Goal: Task Accomplishment & Management: Use online tool/utility

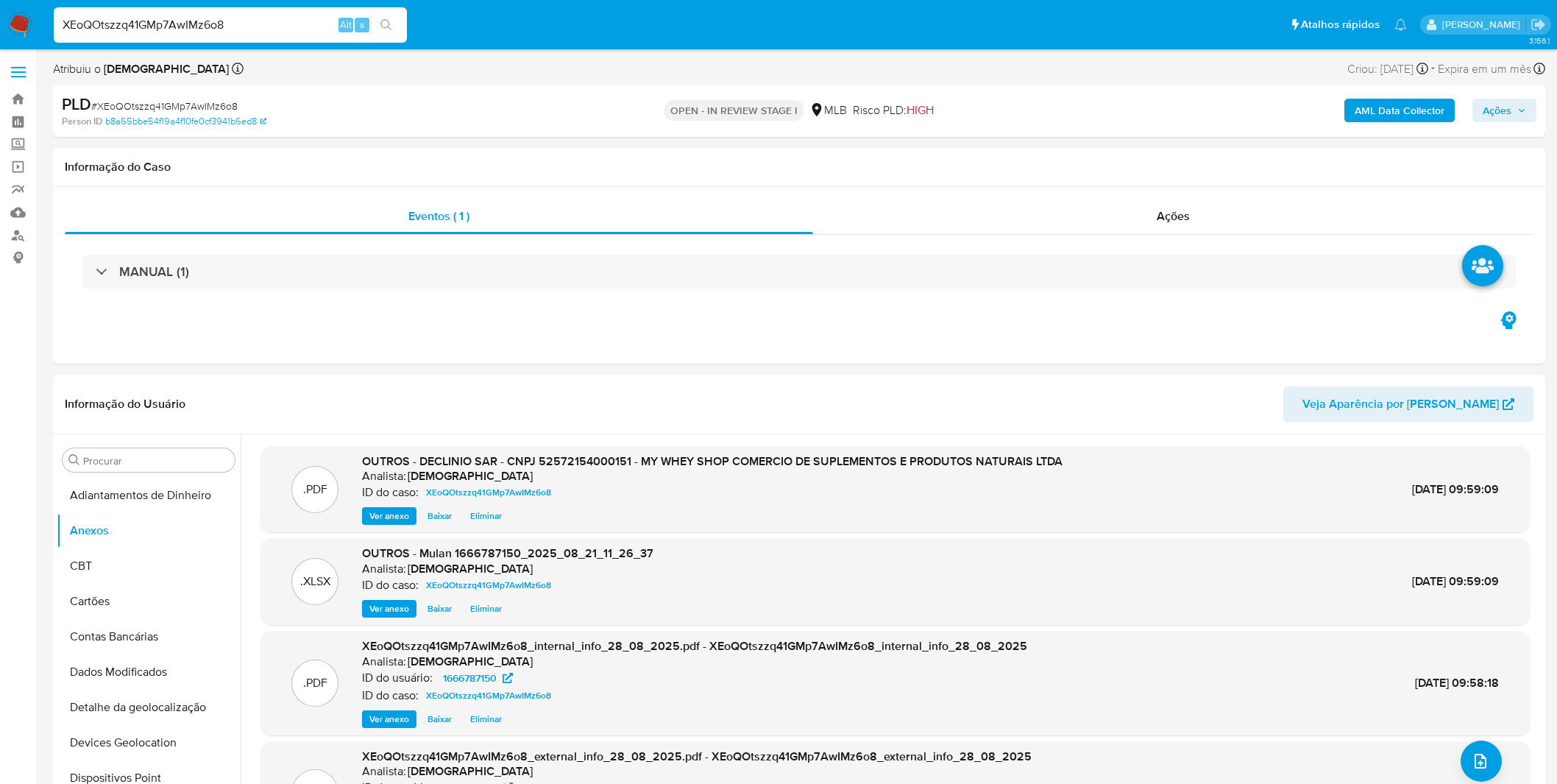
select select "10"
click at [219, 18] on input "XEoQOtszzq41GMp7AwIMz6o8" at bounding box center [230, 25] width 353 height 19
paste input "iiSv2NWwqNAO9yuHCKqdbB12"
type input "iiSv2NWwqNAO9yuHCKqdbB12"
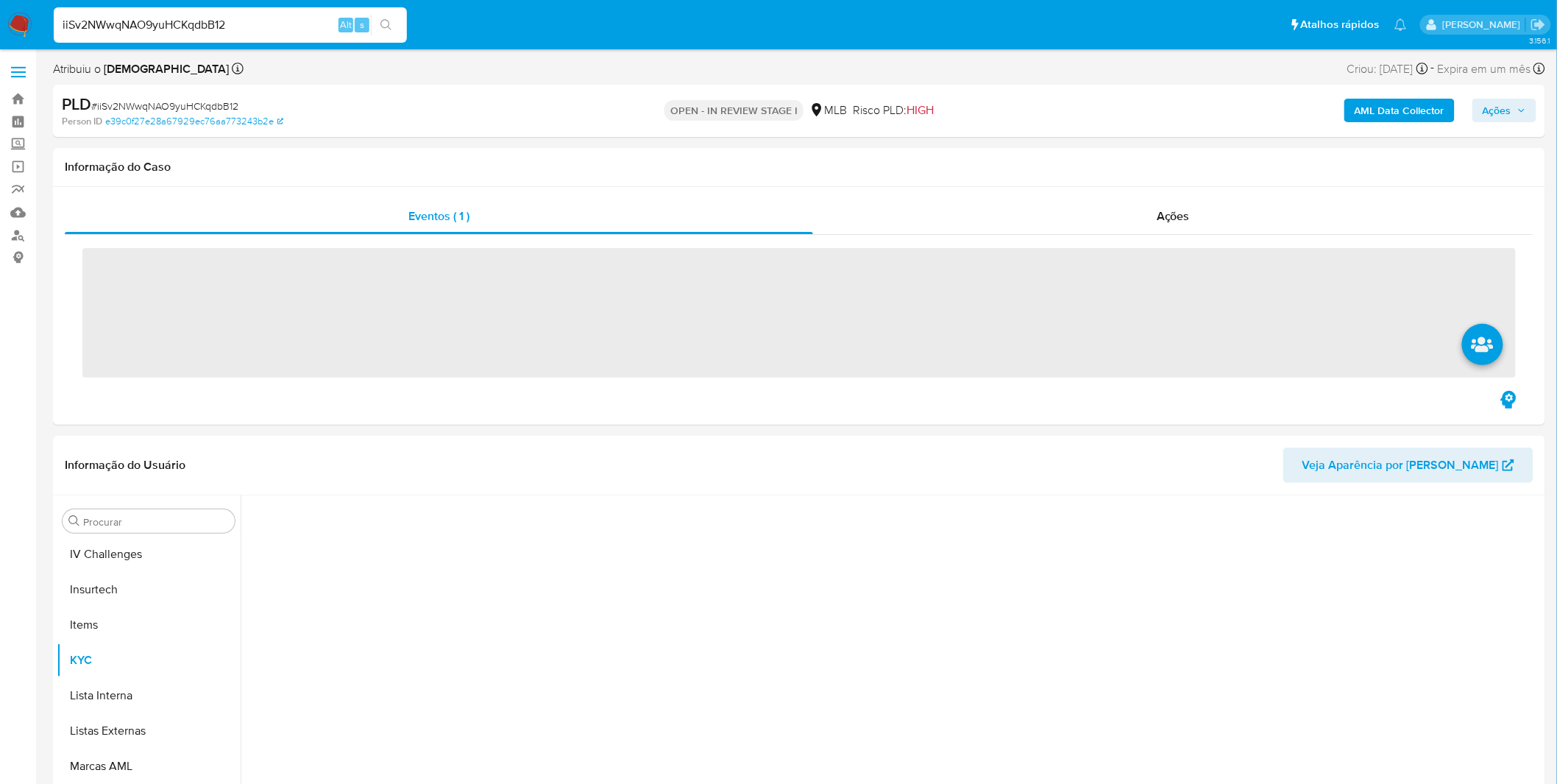
scroll to position [656, 0]
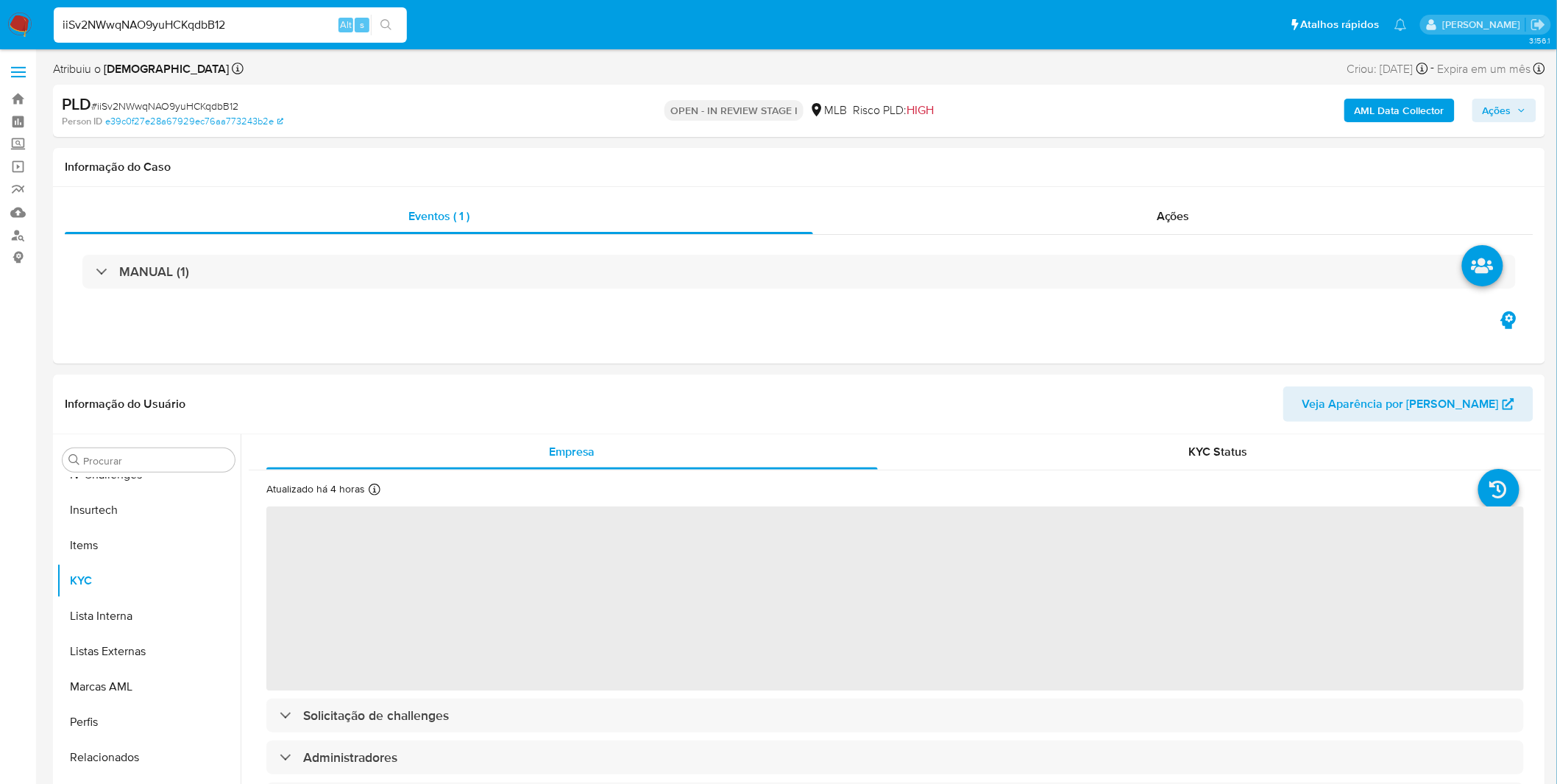
click at [1392, 115] on b "AML Data Collector" at bounding box center [1400, 110] width 90 height 23
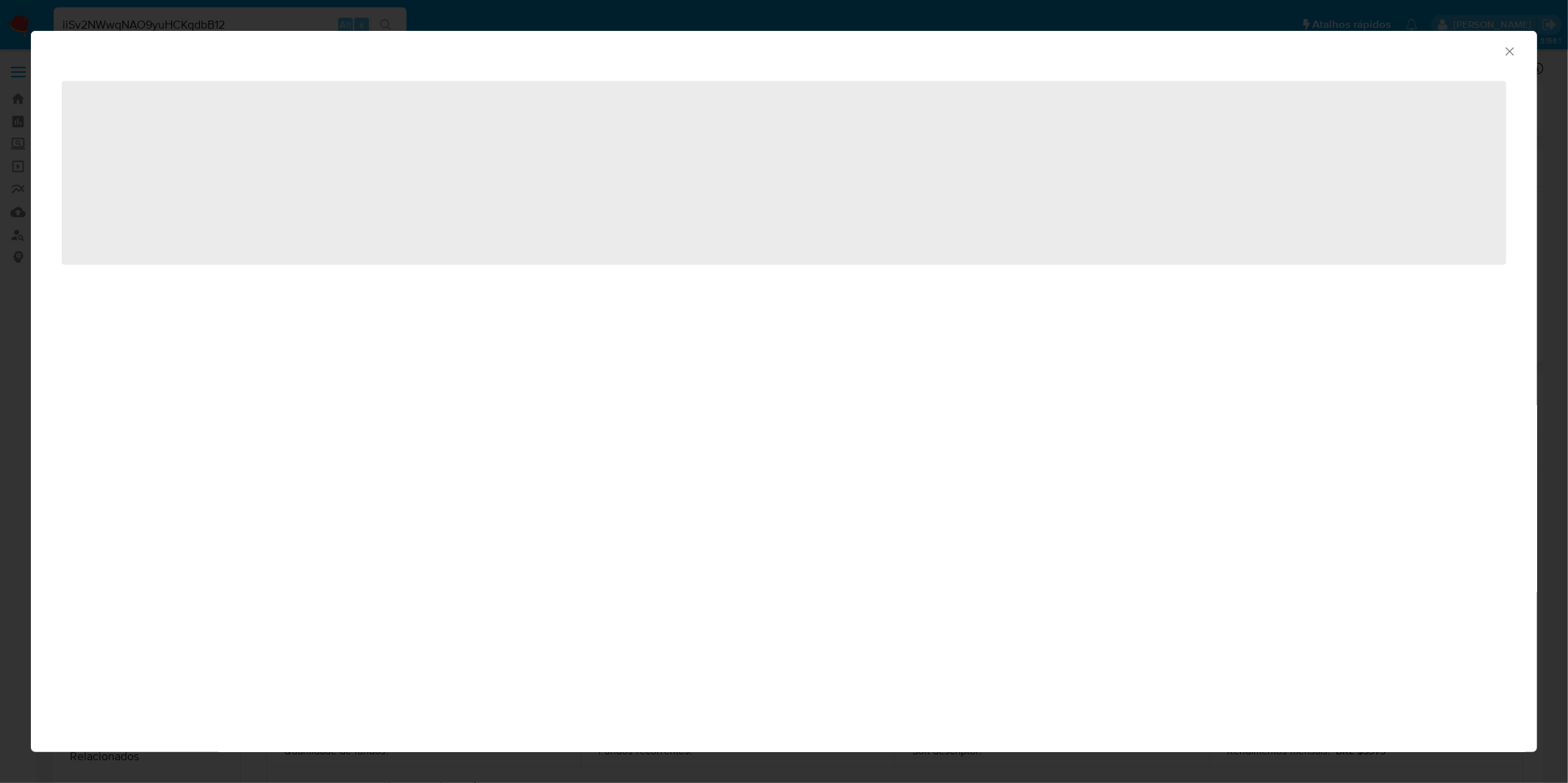
select select "10"
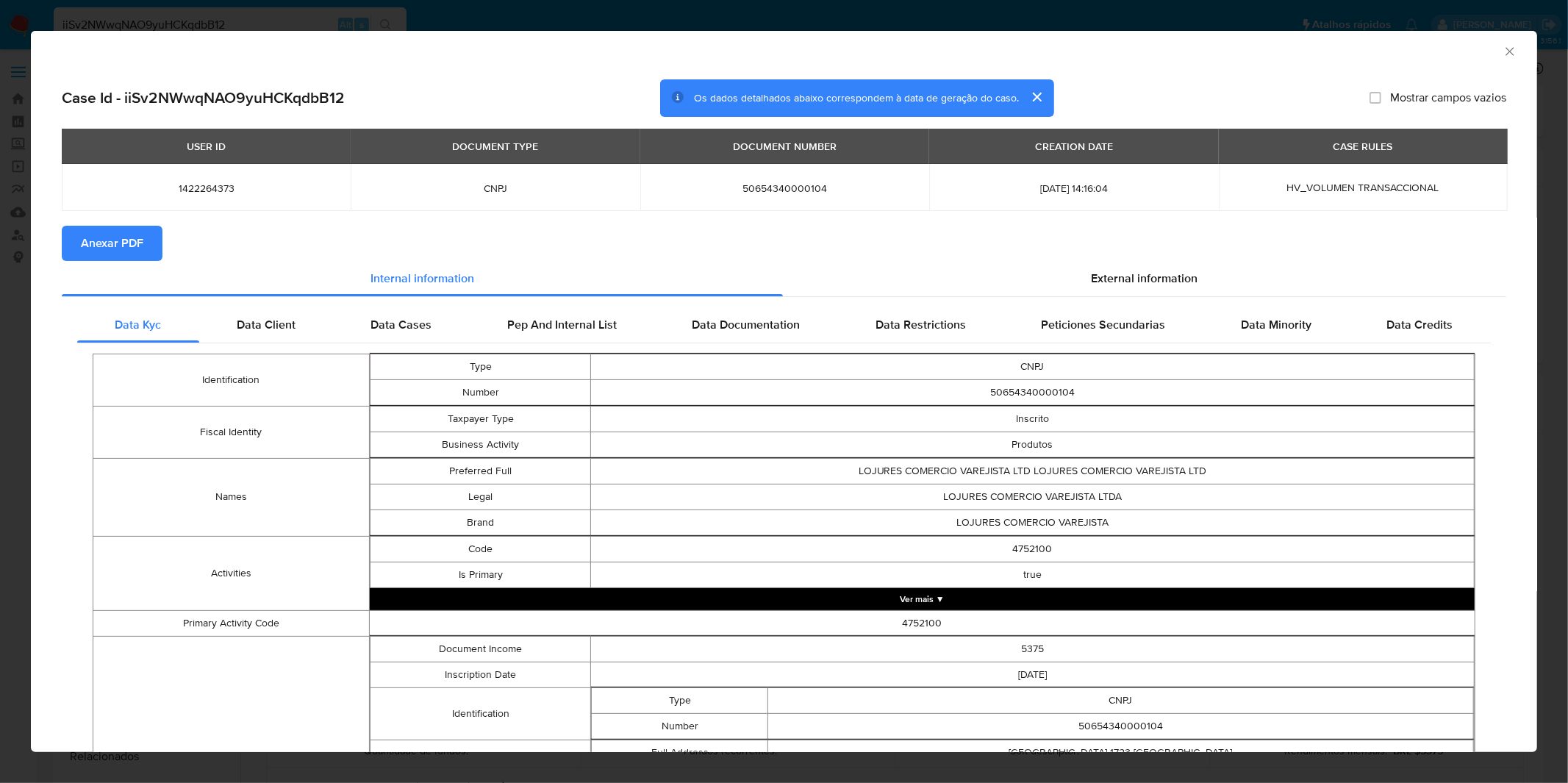
click at [105, 251] on span "Anexar PDF" at bounding box center [112, 243] width 63 height 33
click at [1202, 17] on div "AML Data Collector Case Id - iiSv2NWwqNAO9yuHCKqdbB12 Os dados detalhados abaix…" at bounding box center [784, 391] width 1568 height 783
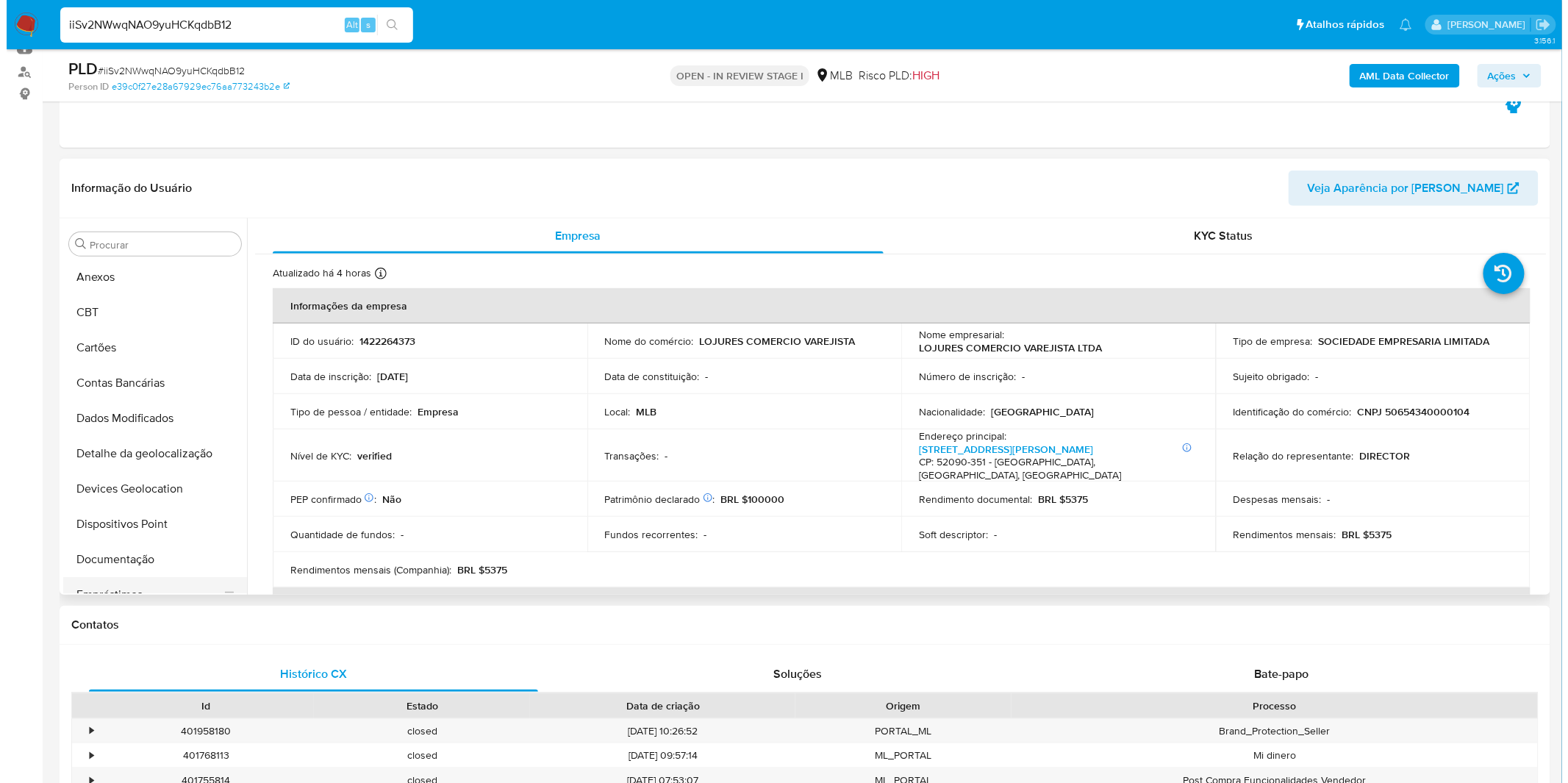
scroll to position [0, 0]
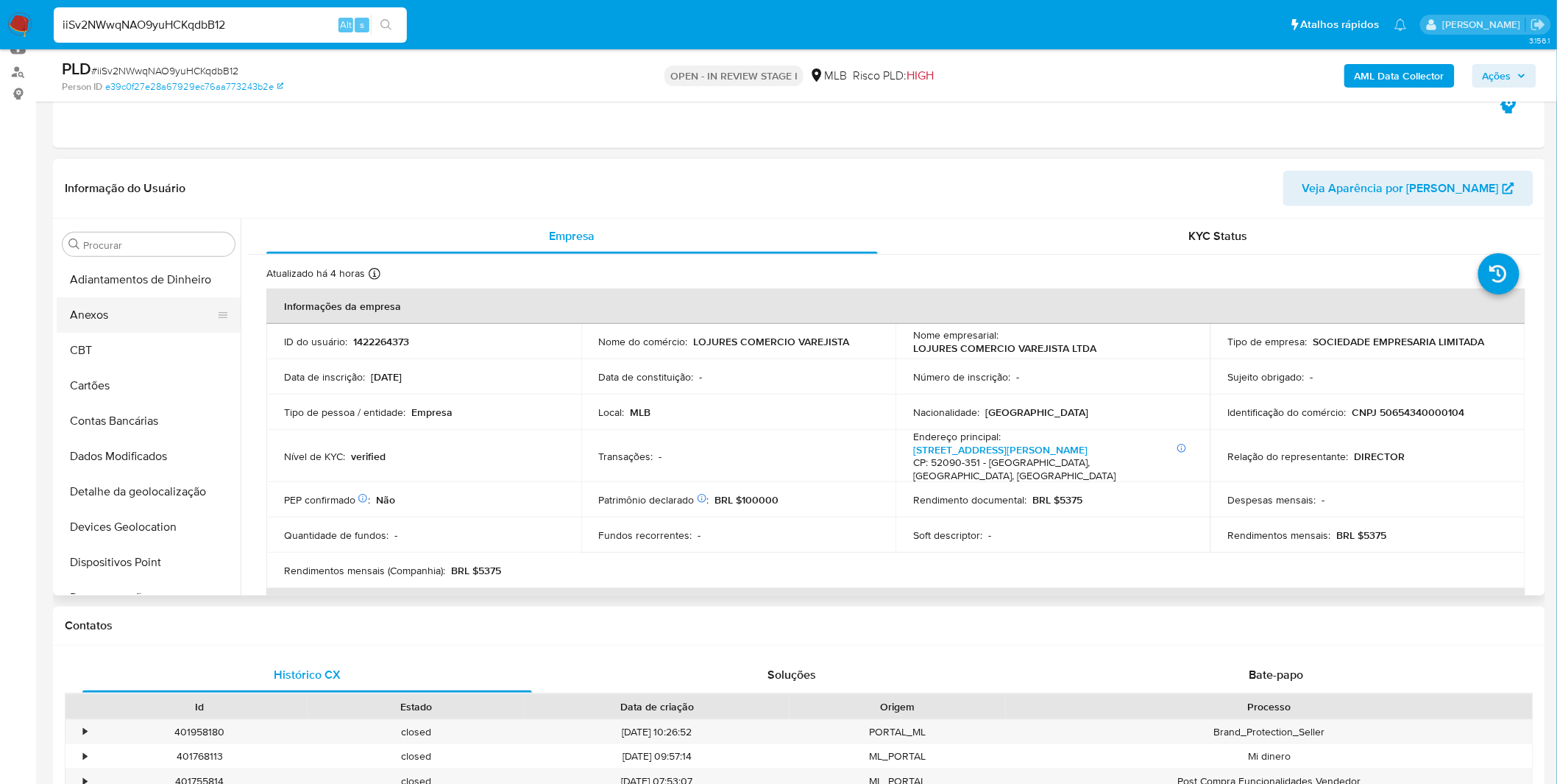
click at [133, 331] on button "Anexos" at bounding box center [143, 315] width 172 height 36
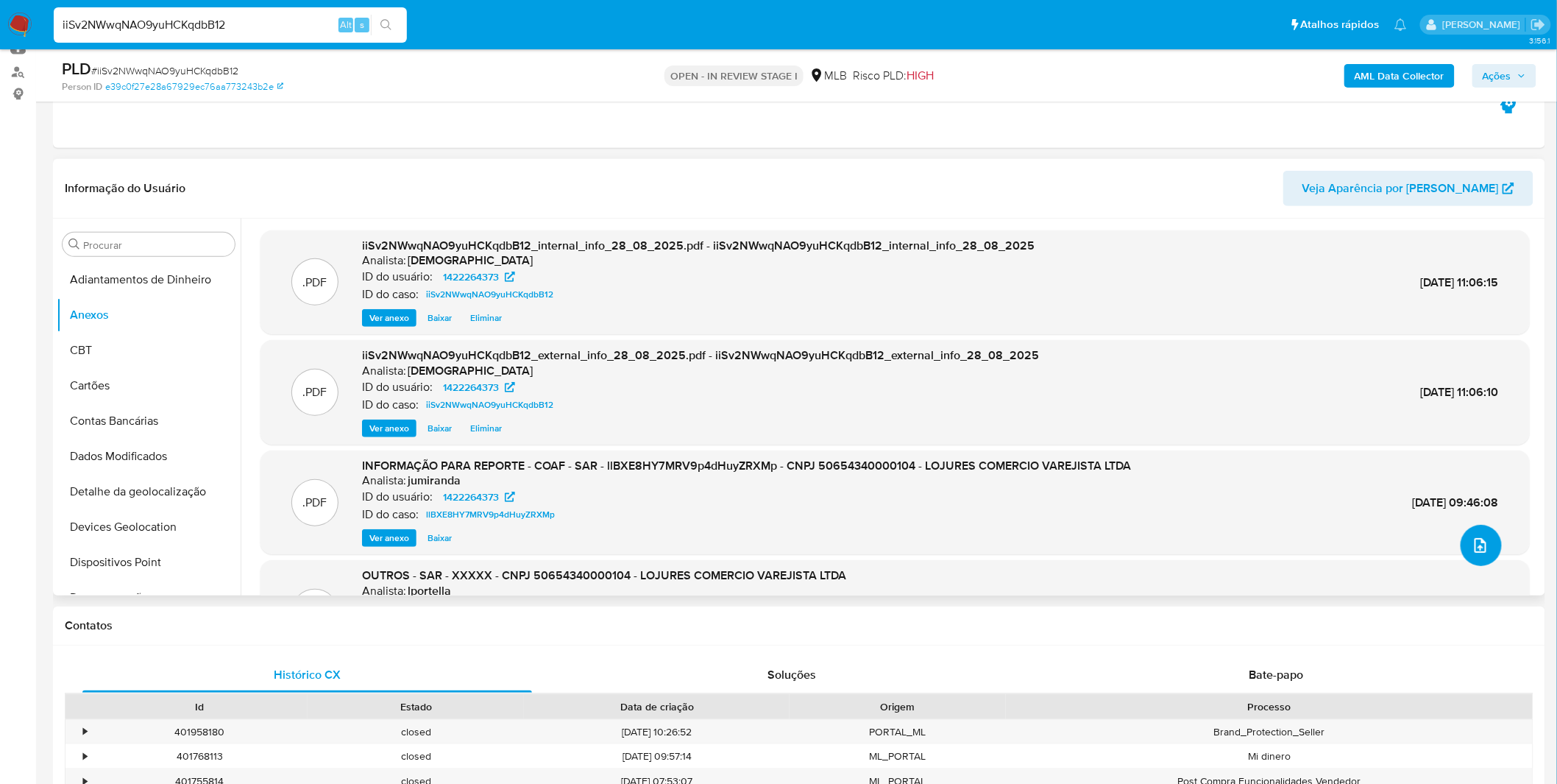
click at [1473, 532] on button "upload-file" at bounding box center [1481, 545] width 41 height 41
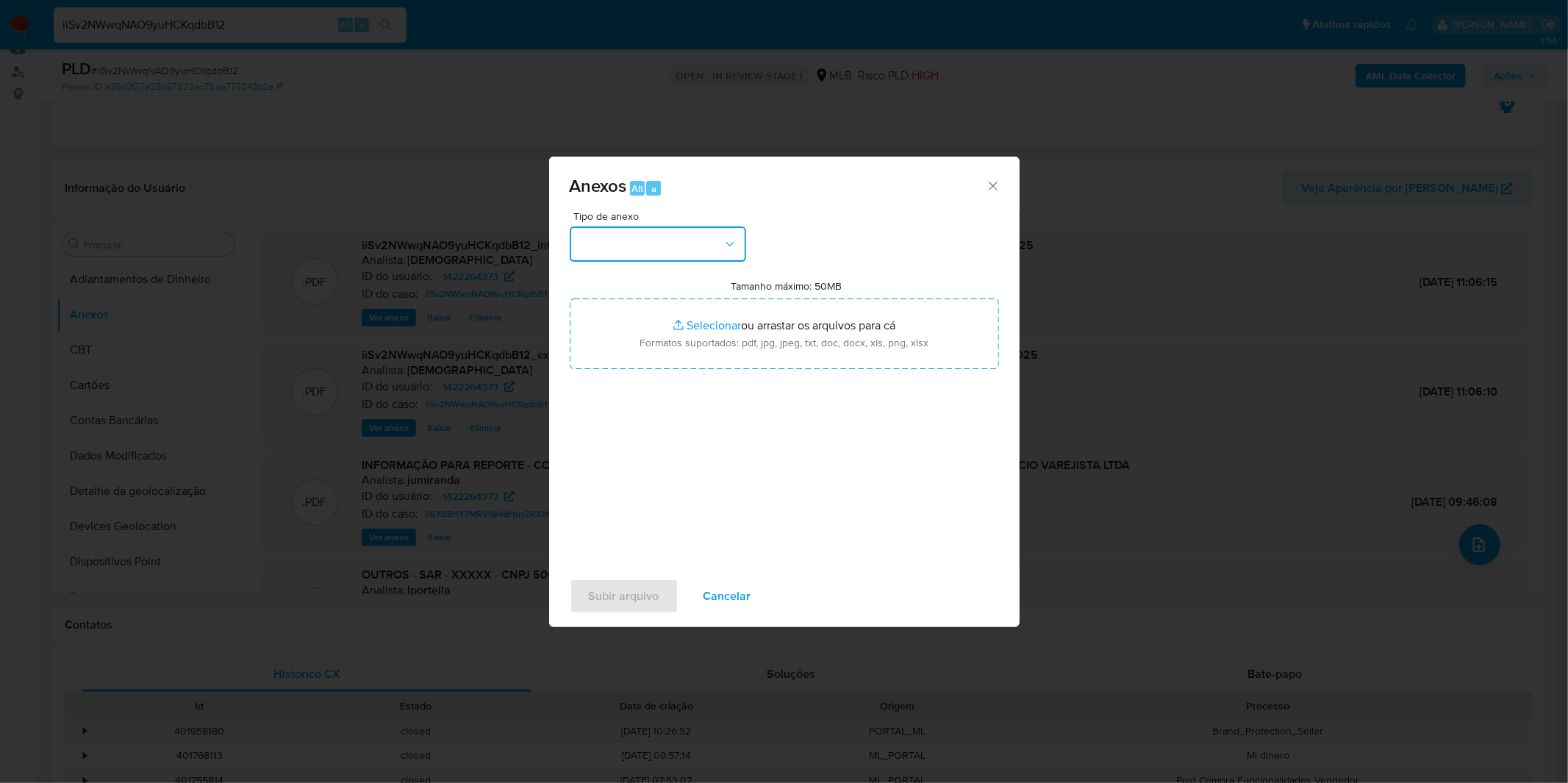
click at [708, 241] on button "button" at bounding box center [657, 245] width 176 height 35
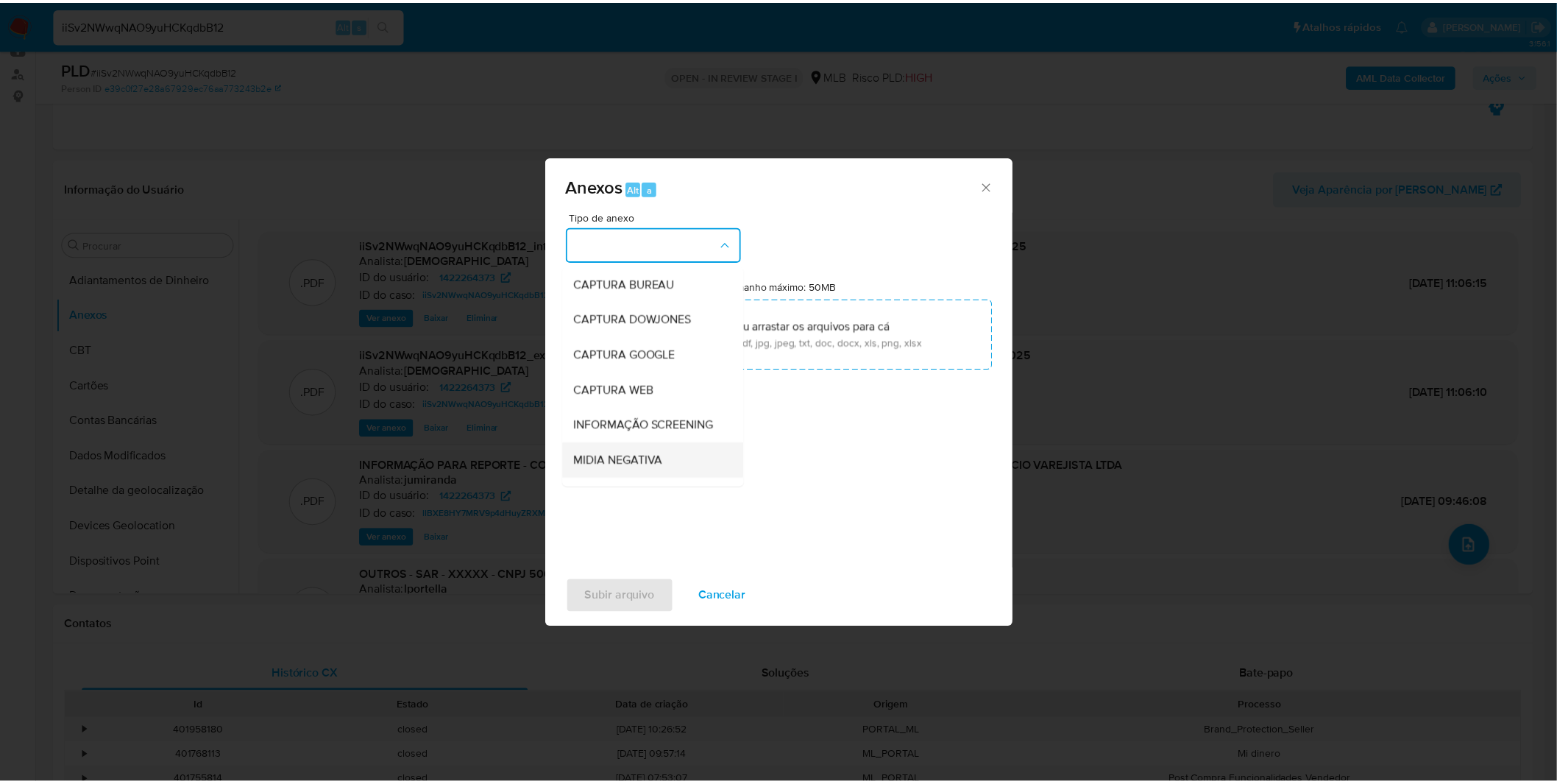
scroll to position [226, 0]
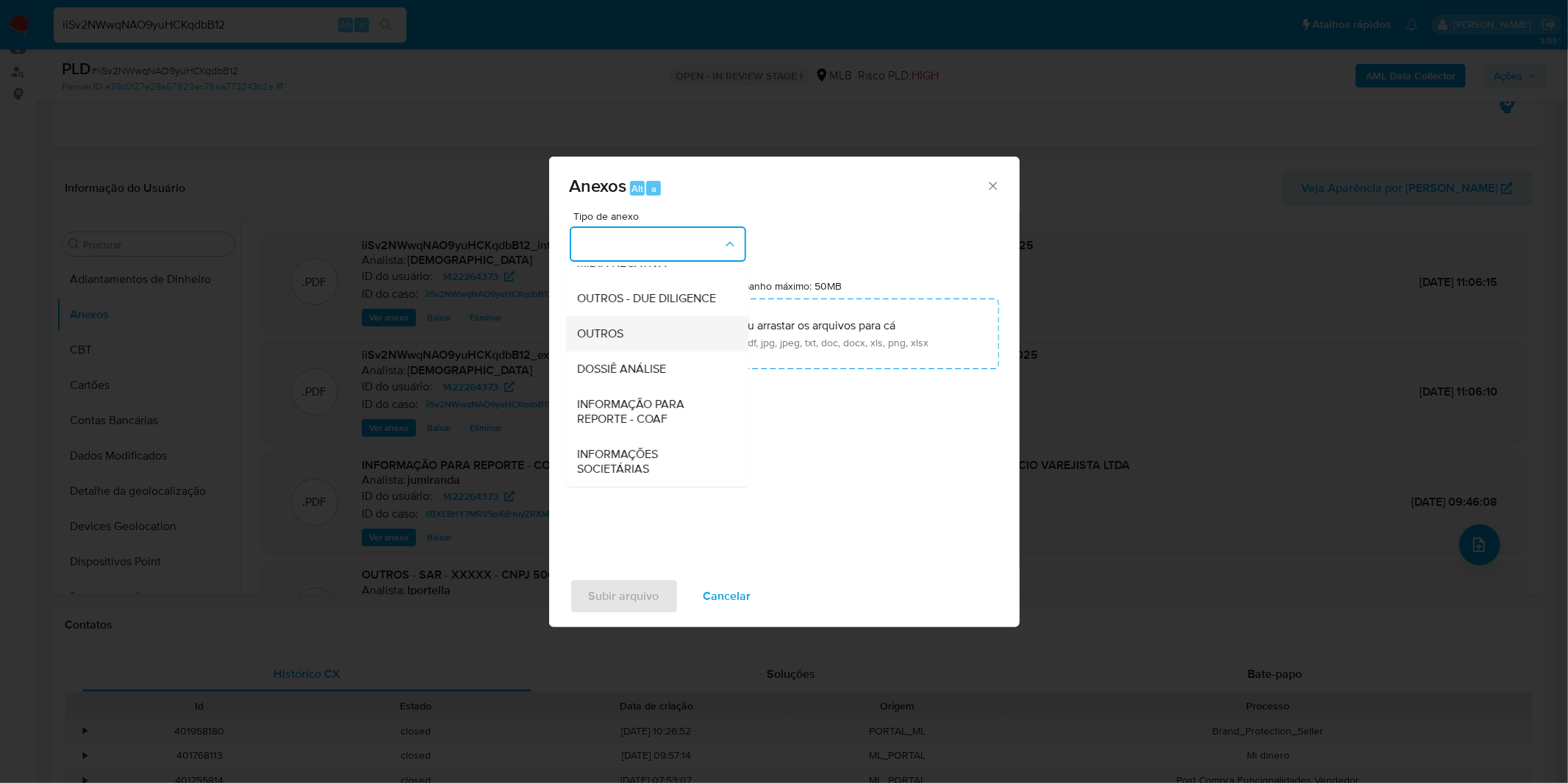
click at [665, 334] on div "OUTROS" at bounding box center [652, 334] width 150 height 35
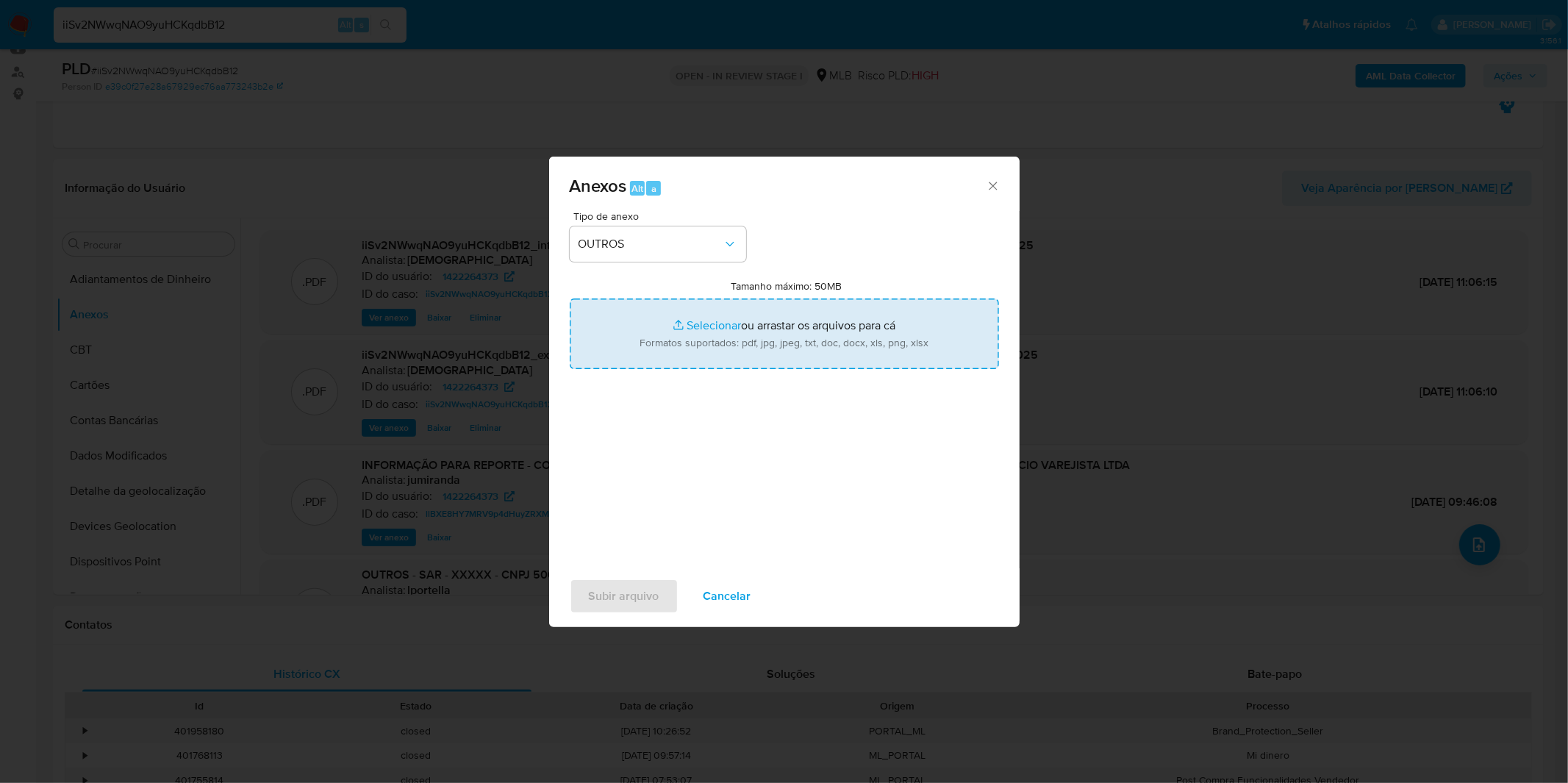
click at [679, 313] on input "Tamanho máximo: 50MB Selecionar arquivos" at bounding box center [784, 334] width 429 height 71
type input "C:\fakepath\2º SAR - XXXX_XX - CNPJ 50654340000104 - LOJURES COMERCIO VAREJISTA…"
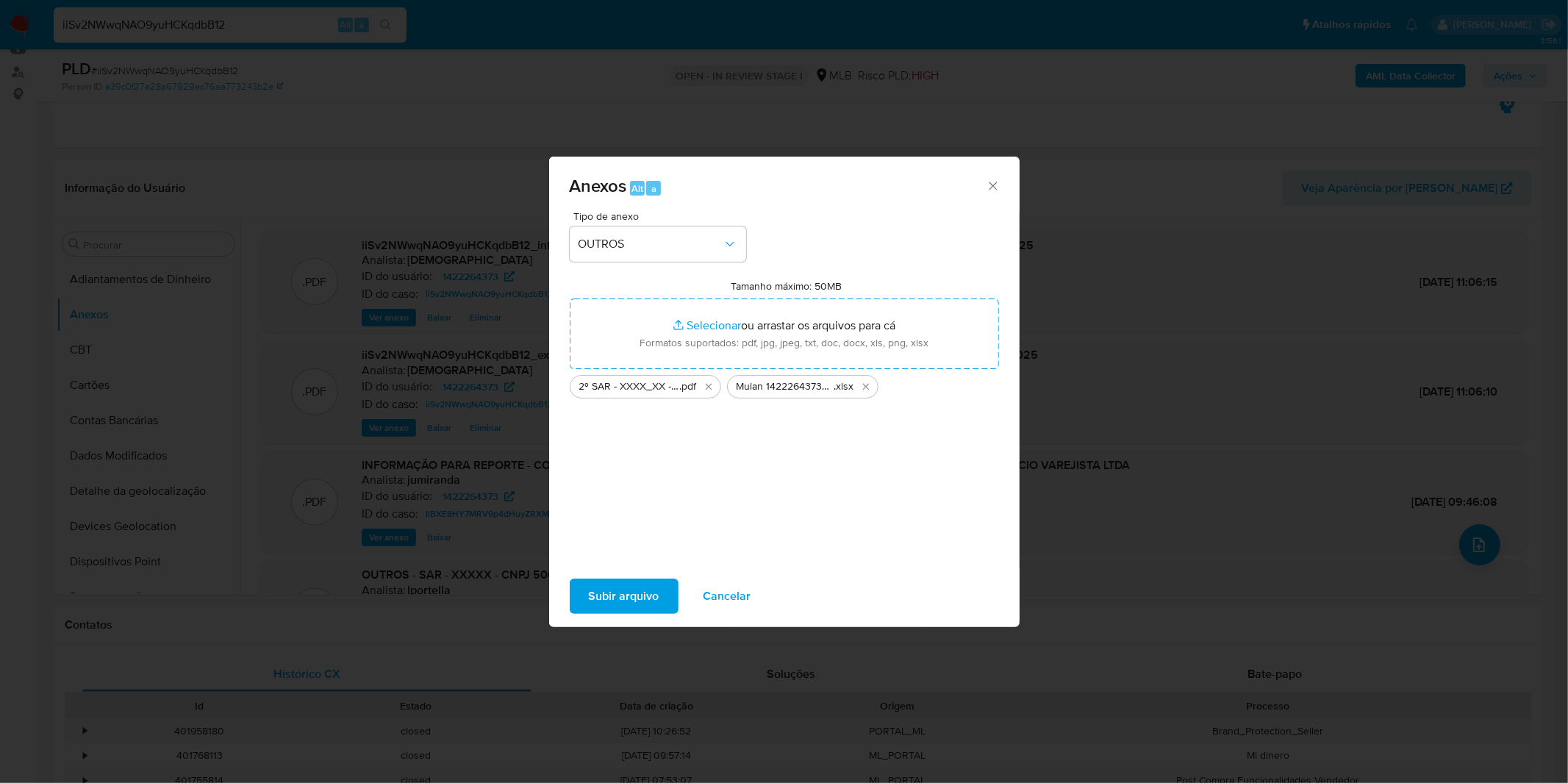
click at [610, 590] on span "Subir arquivo" at bounding box center [624, 595] width 71 height 33
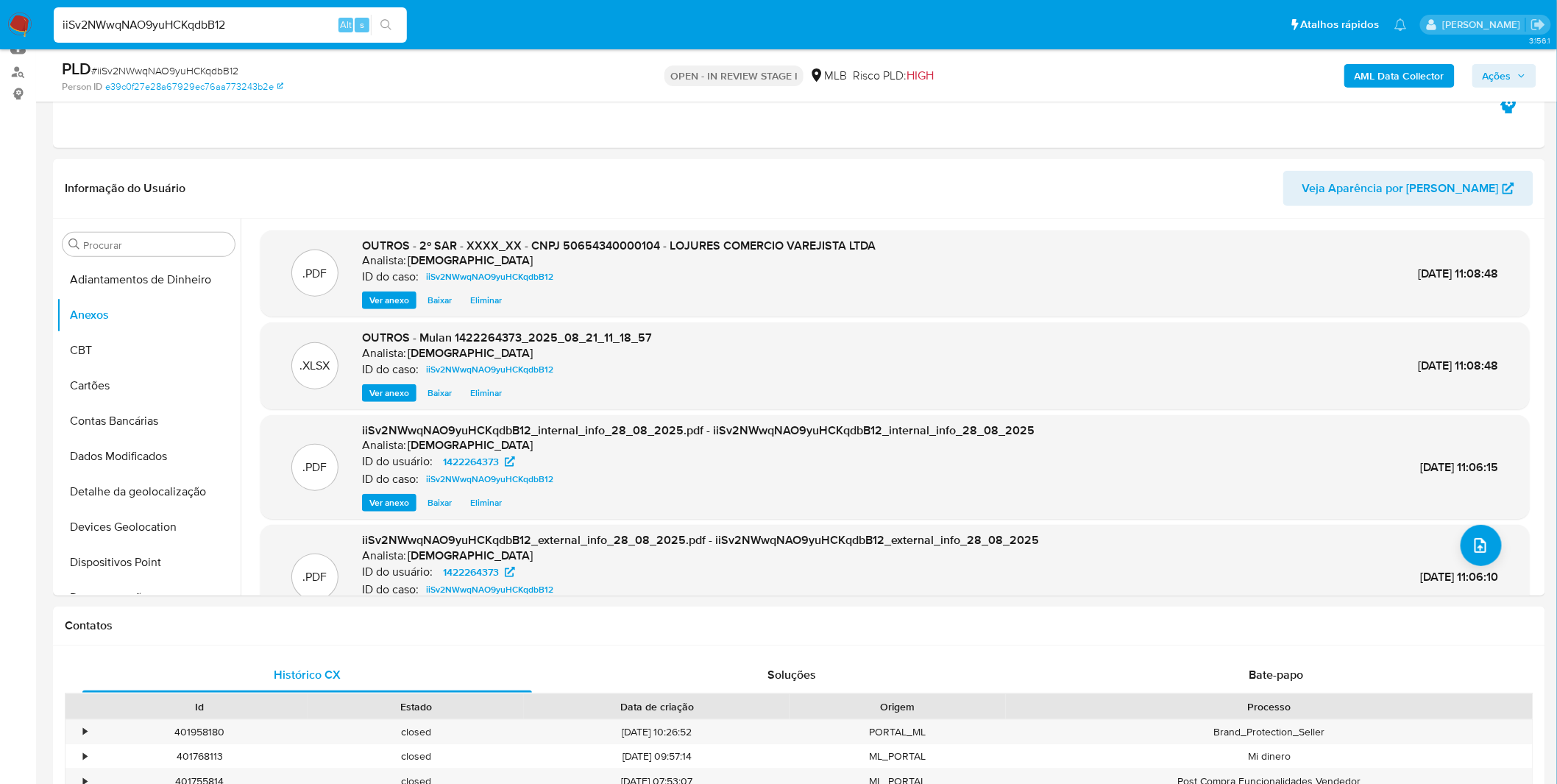
click at [197, 29] on input "iiSv2NWwqNAO9yuHCKqdbB12" at bounding box center [230, 25] width 353 height 19
click at [25, 25] on img at bounding box center [20, 24] width 25 height 25
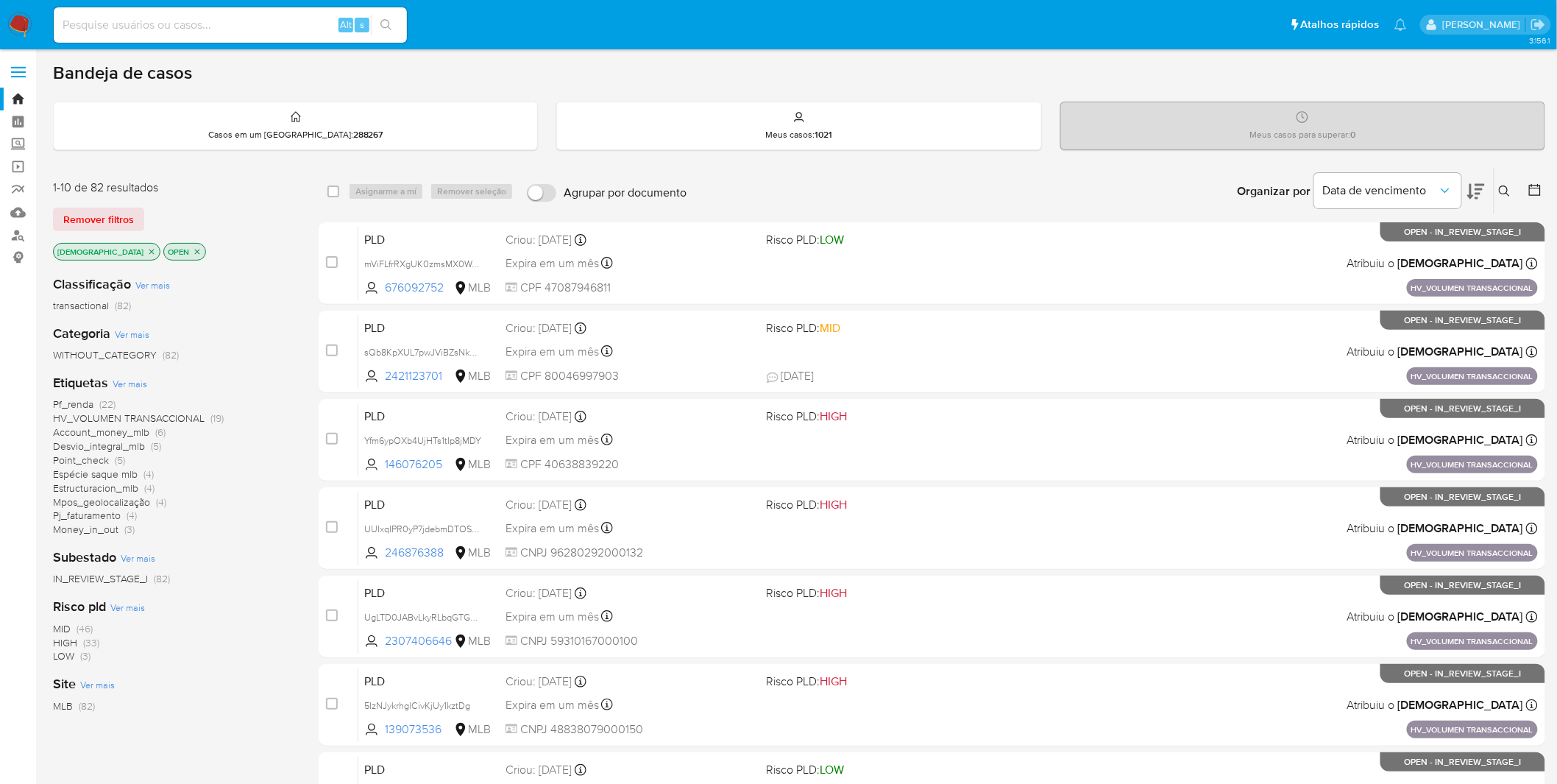
click at [227, 30] on input at bounding box center [230, 25] width 353 height 19
paste input "5IzNJykrhglCivKjUy1kztDg"
type input "5IzNJykrhglCivKjUy1kztDg"
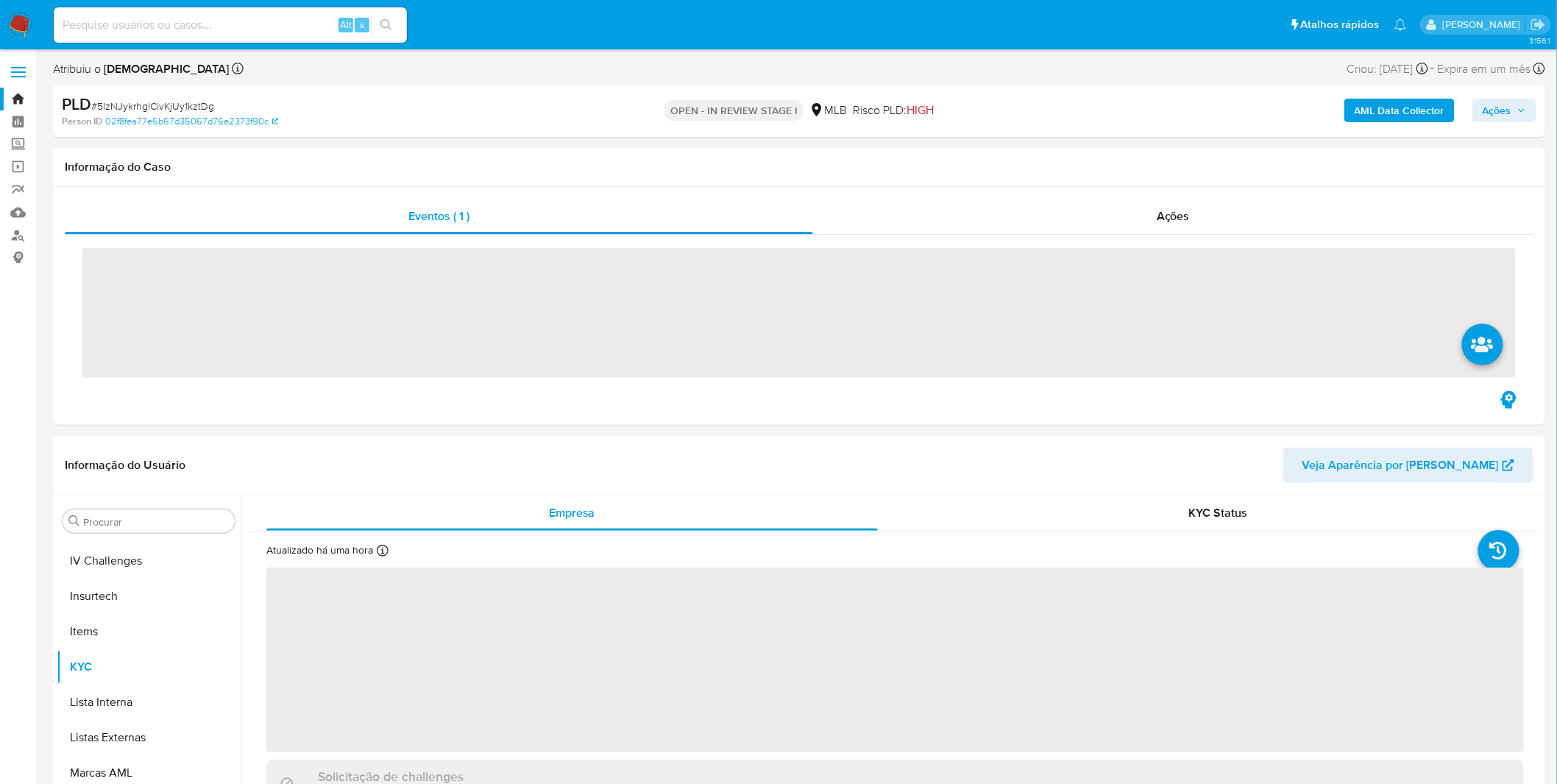
scroll to position [656, 0]
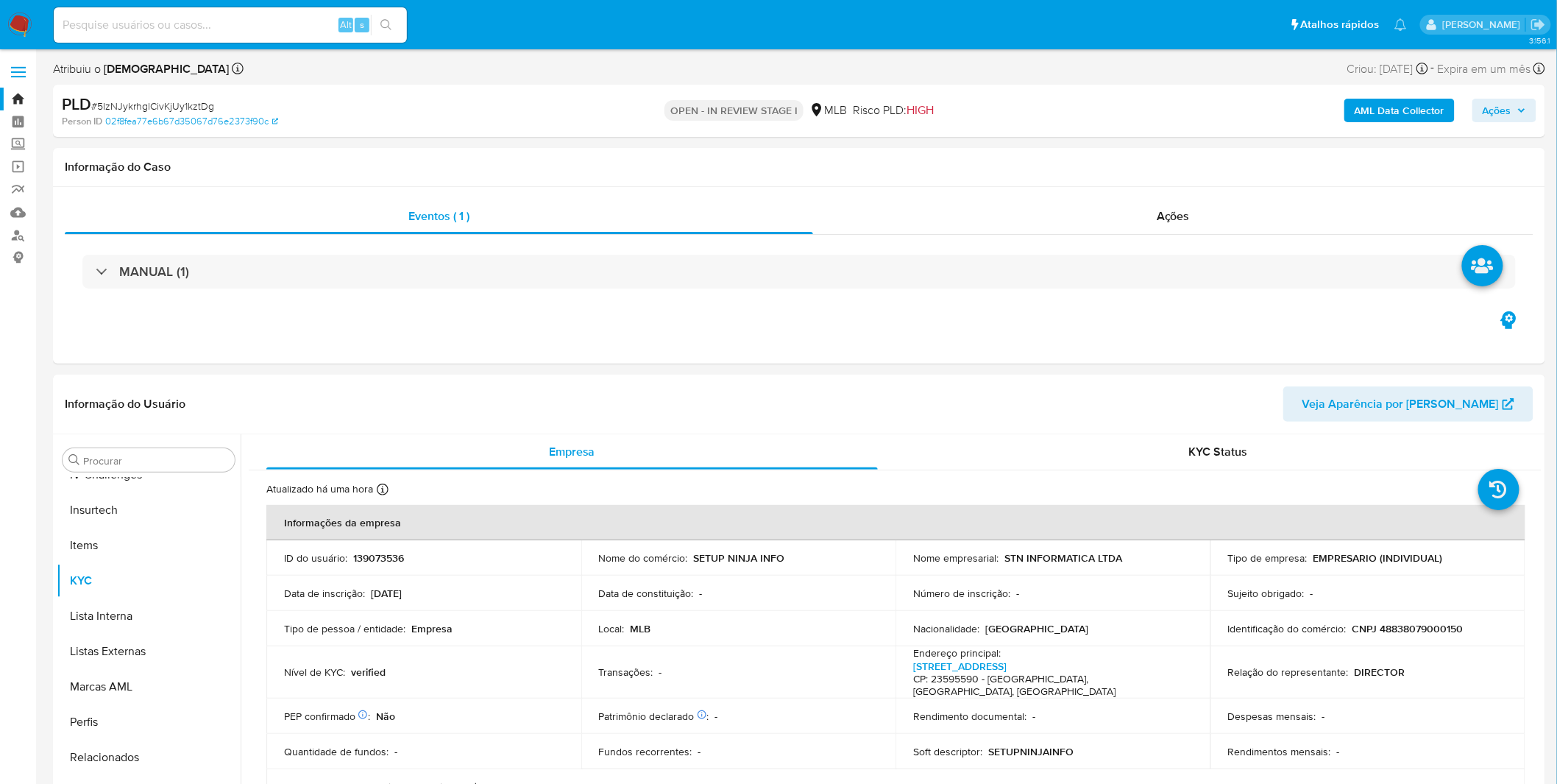
select select "10"
click at [1350, 112] on button "AML Data Collector" at bounding box center [1400, 110] width 110 height 23
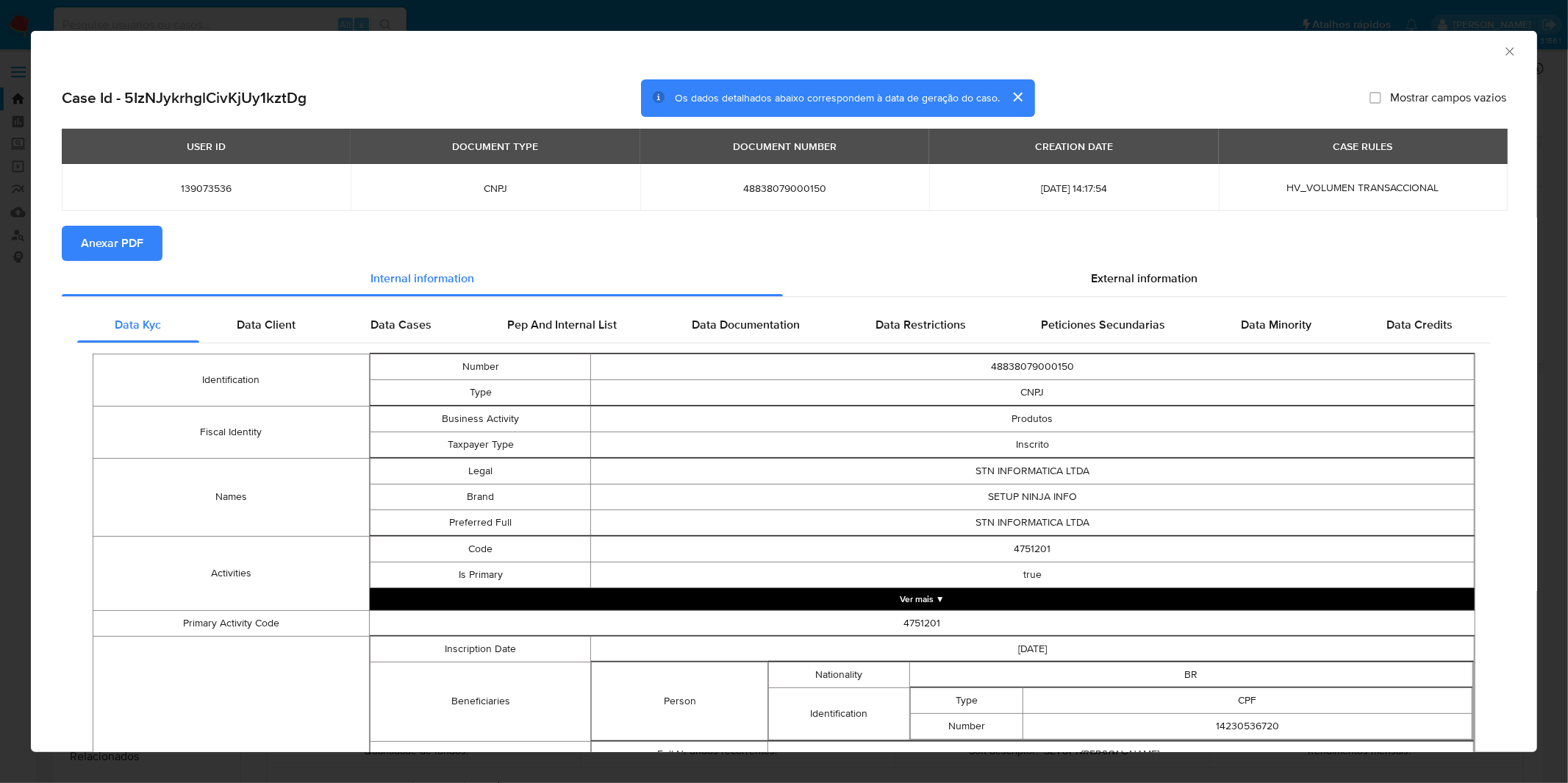
click at [112, 236] on span "Anexar PDF" at bounding box center [112, 243] width 63 height 33
click at [1503, 52] on icon "Fechar a janela" at bounding box center [1510, 51] width 15 height 15
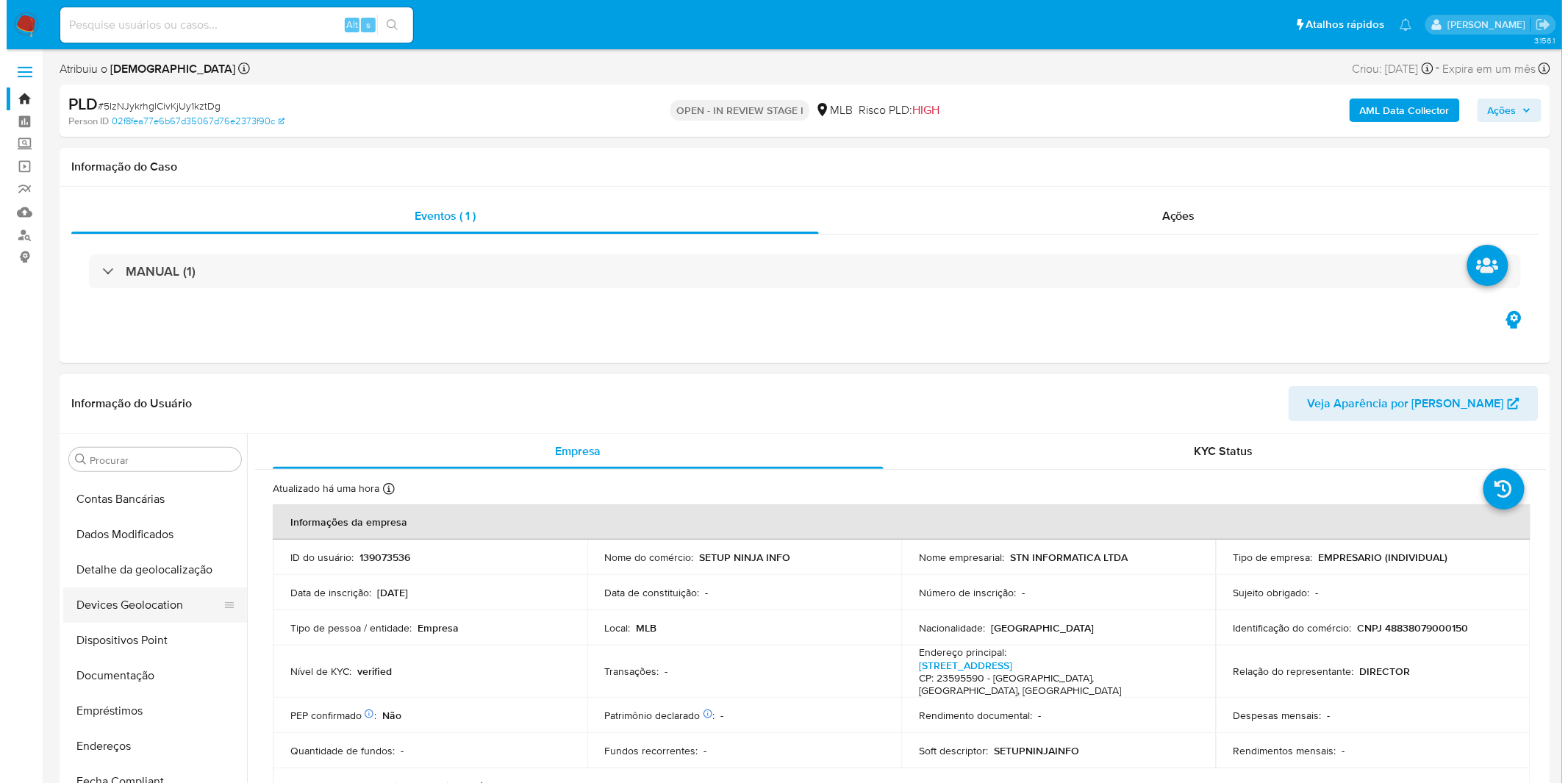
scroll to position [0, 0]
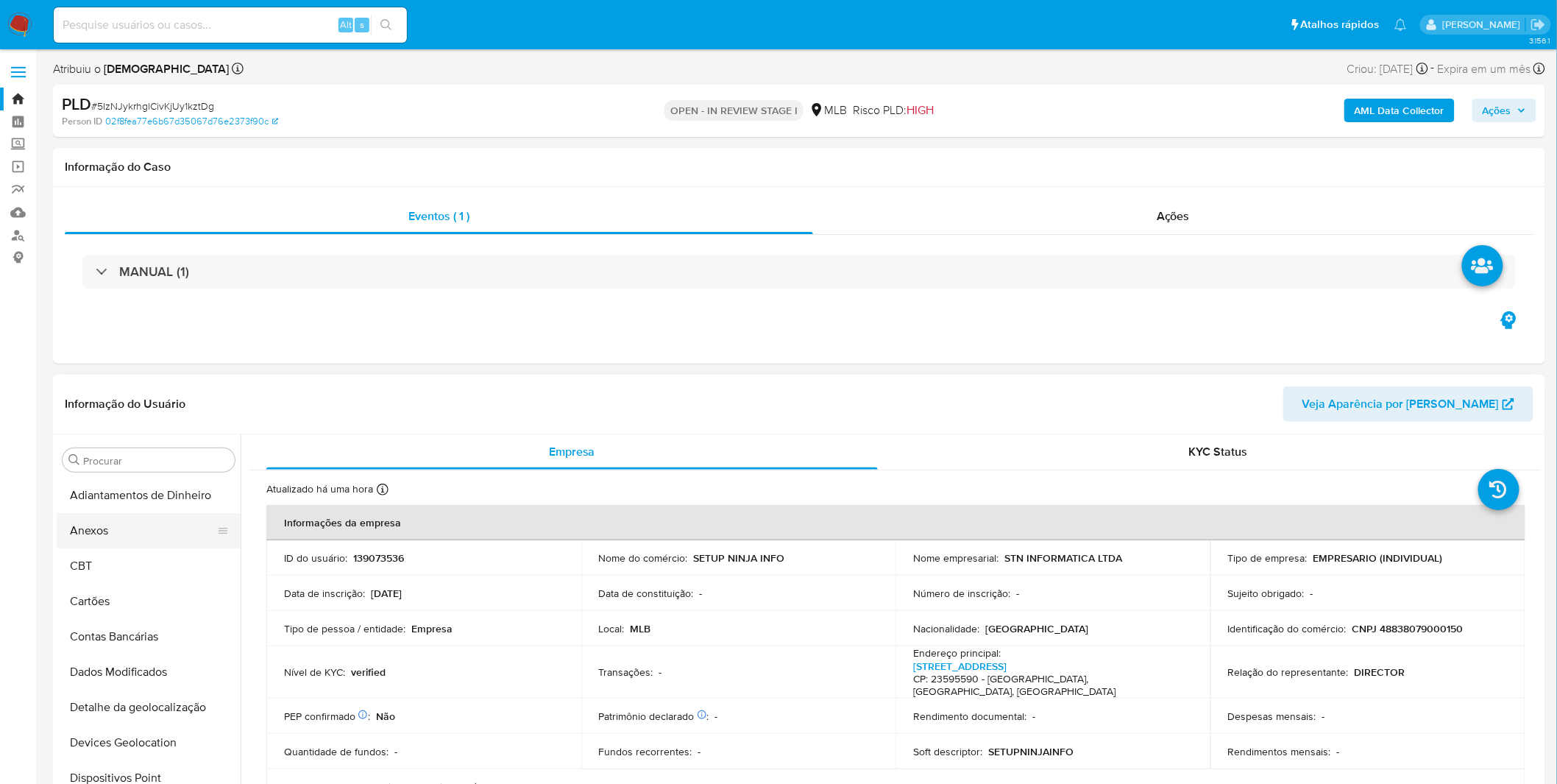
click at [153, 538] on button "Anexos" at bounding box center [143, 531] width 172 height 36
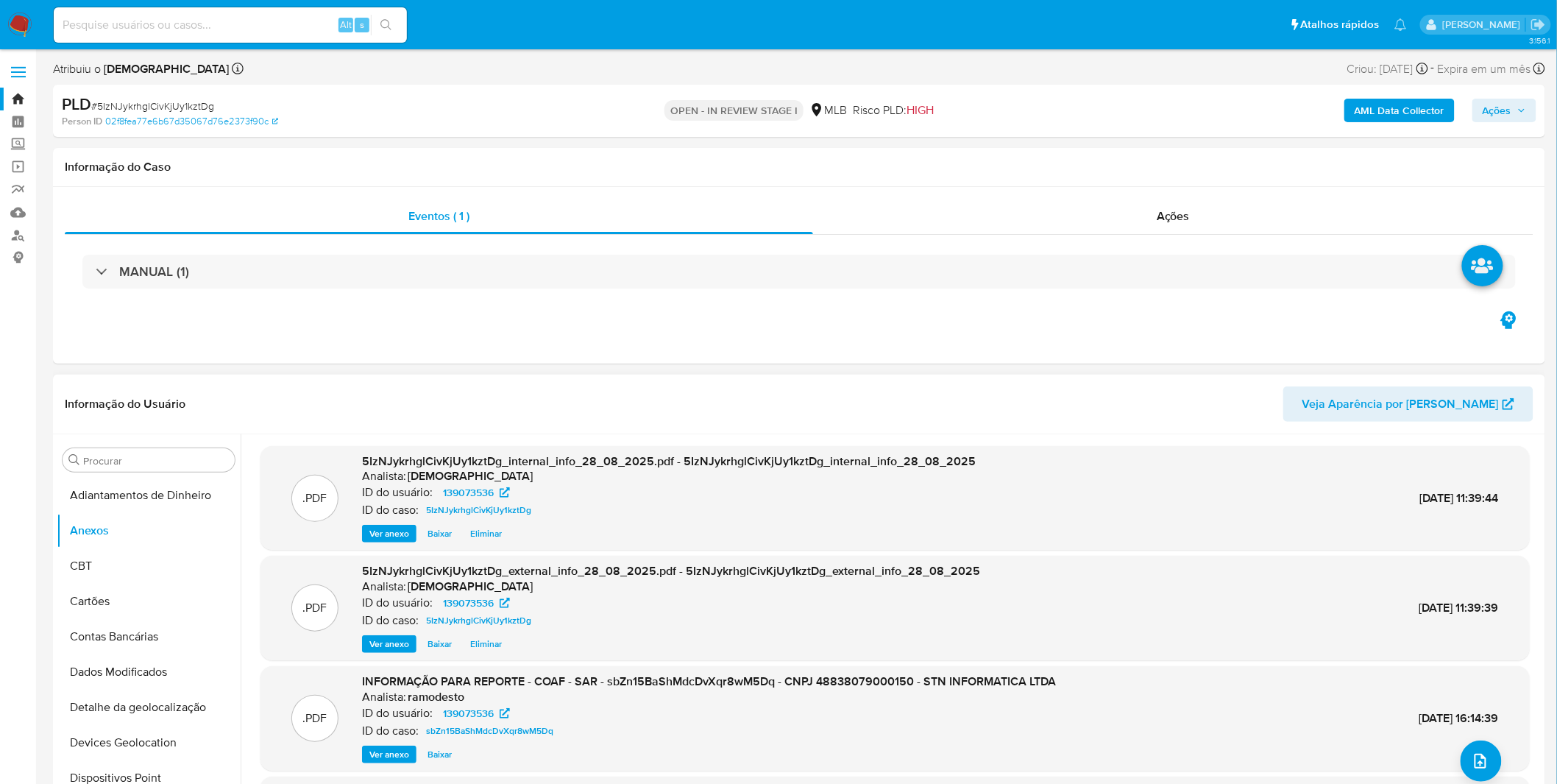
click at [1479, 773] on button "upload-file" at bounding box center [1481, 761] width 41 height 41
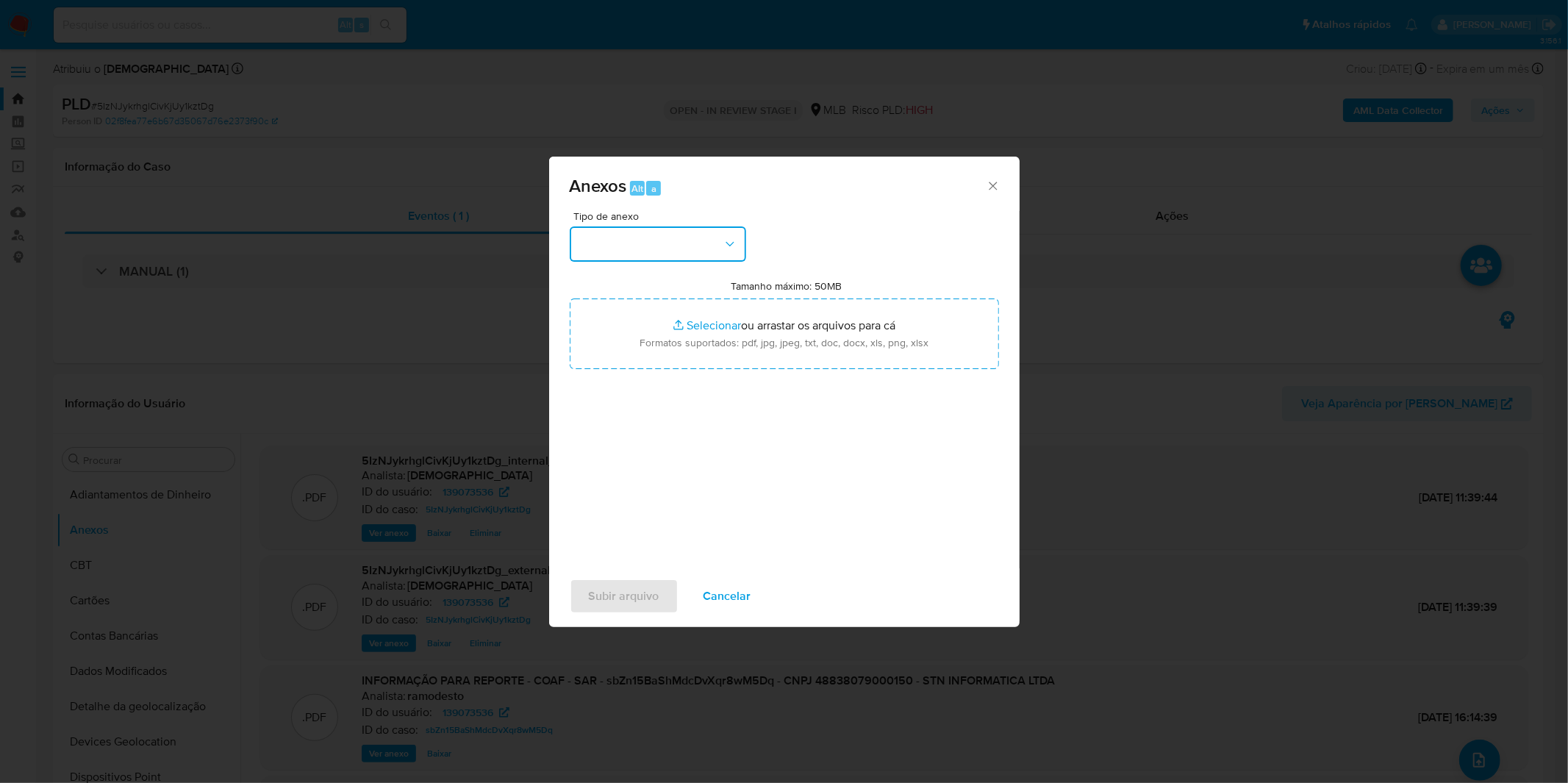
click at [675, 258] on button "button" at bounding box center [657, 245] width 176 height 35
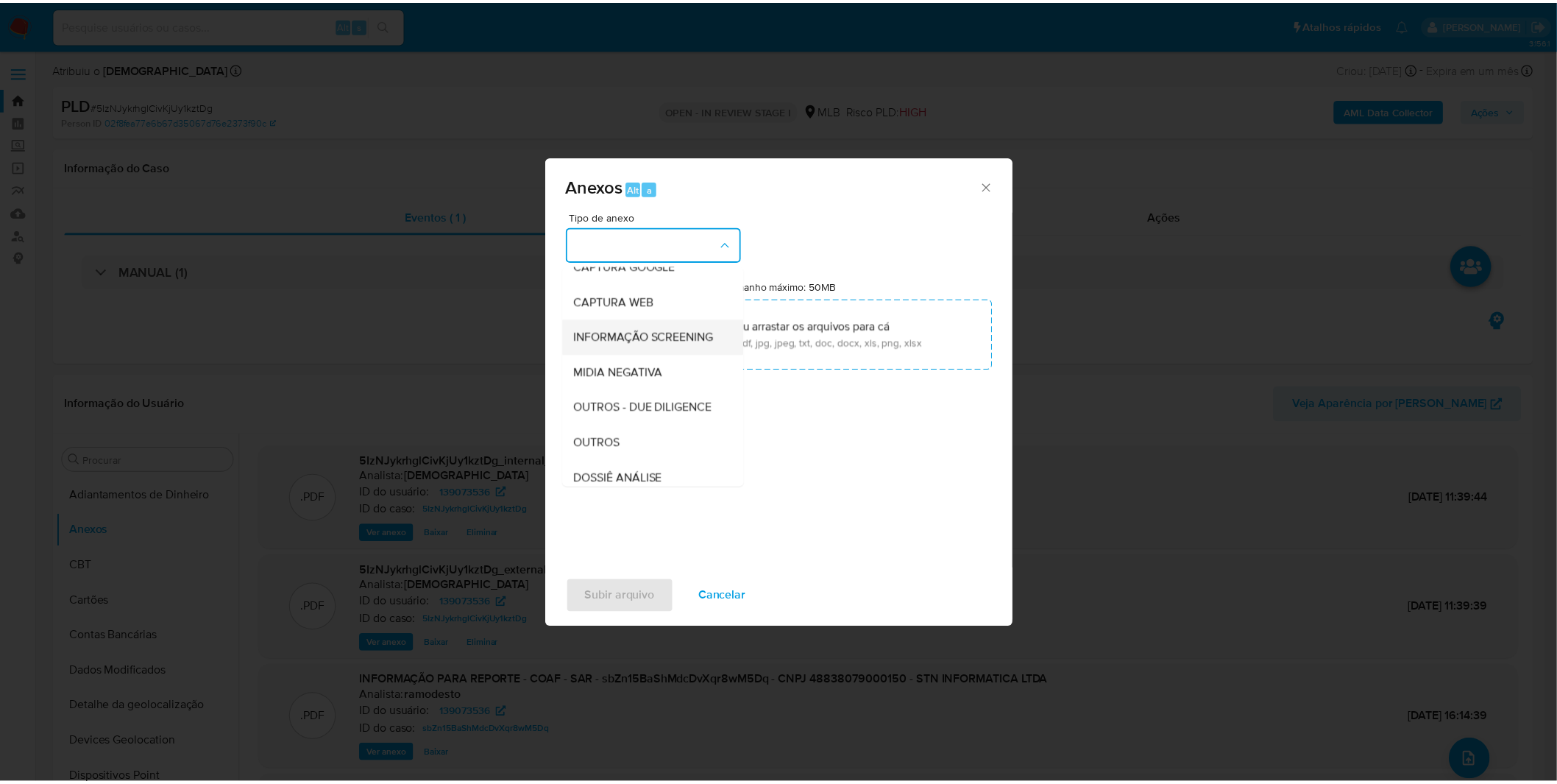
scroll to position [226, 0]
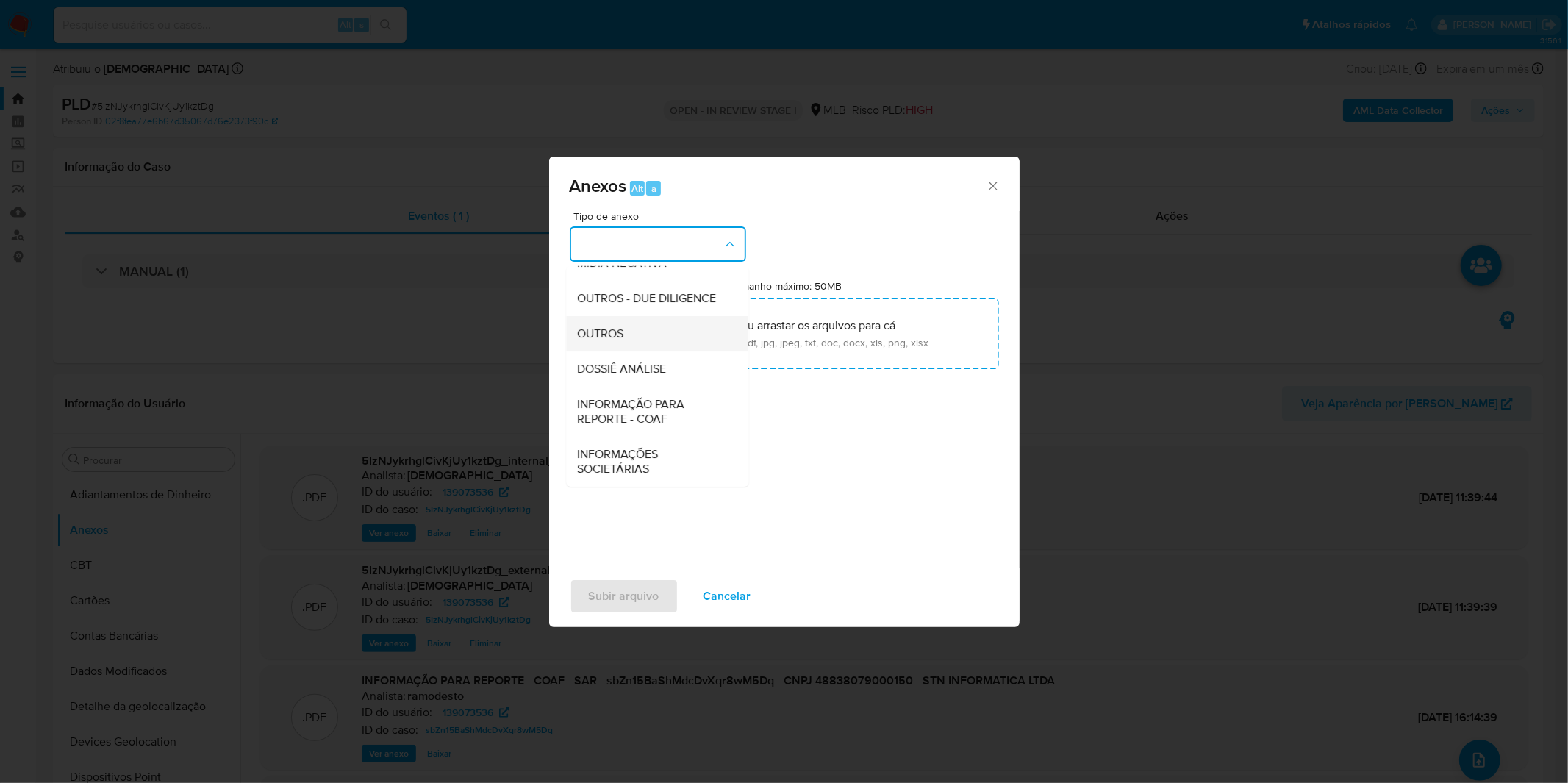
click at [663, 339] on div "OUTROS" at bounding box center [652, 334] width 150 height 35
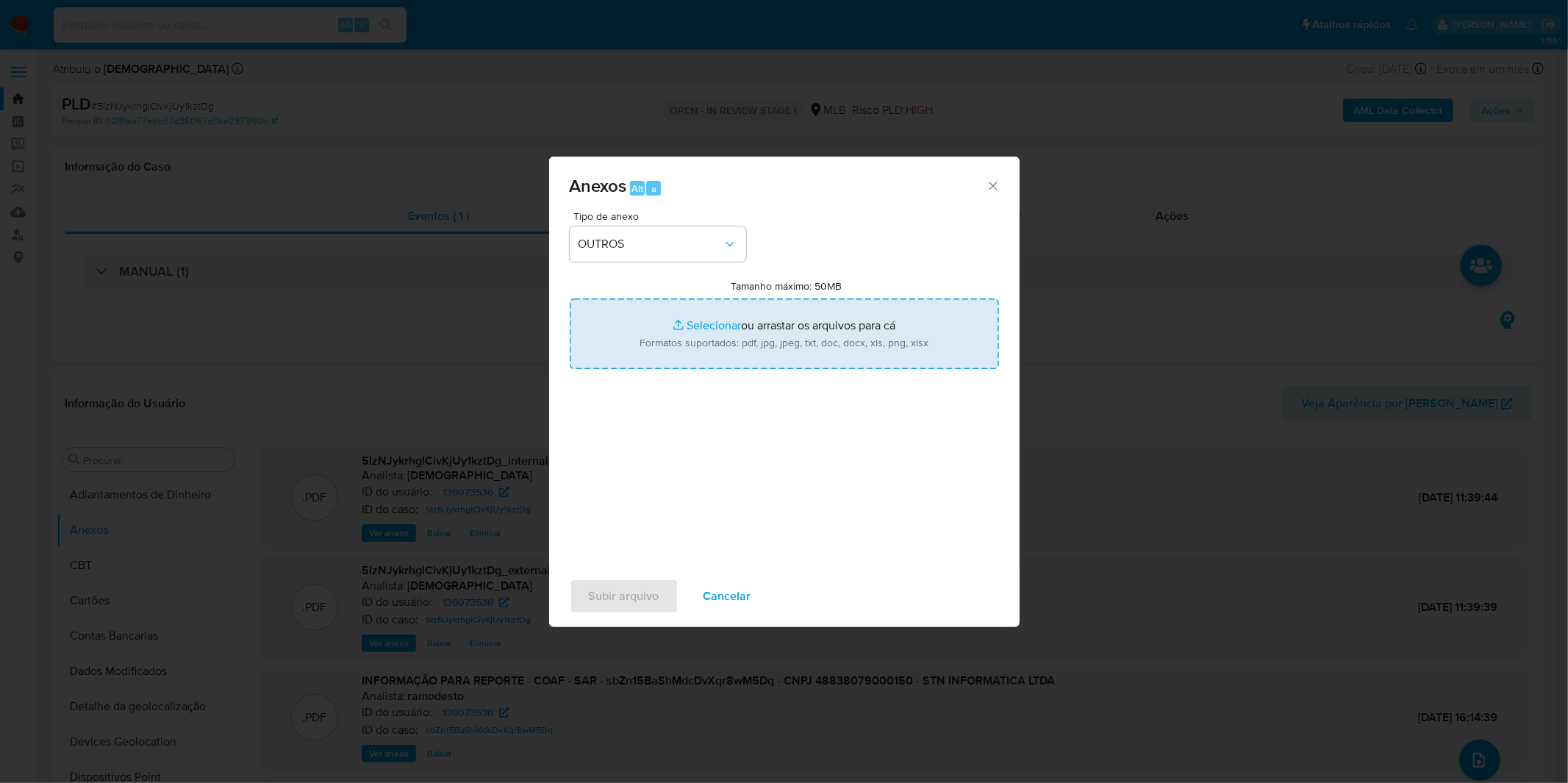
click at [791, 343] on input "Tamanho máximo: 50MB Selecionar arquivos" at bounding box center [784, 334] width 429 height 71
type input "C:\fakepath\2º SAR - XXXX_XX - CNPJ 48838079000150 - STN INFORMATICA LTDA.pdf"
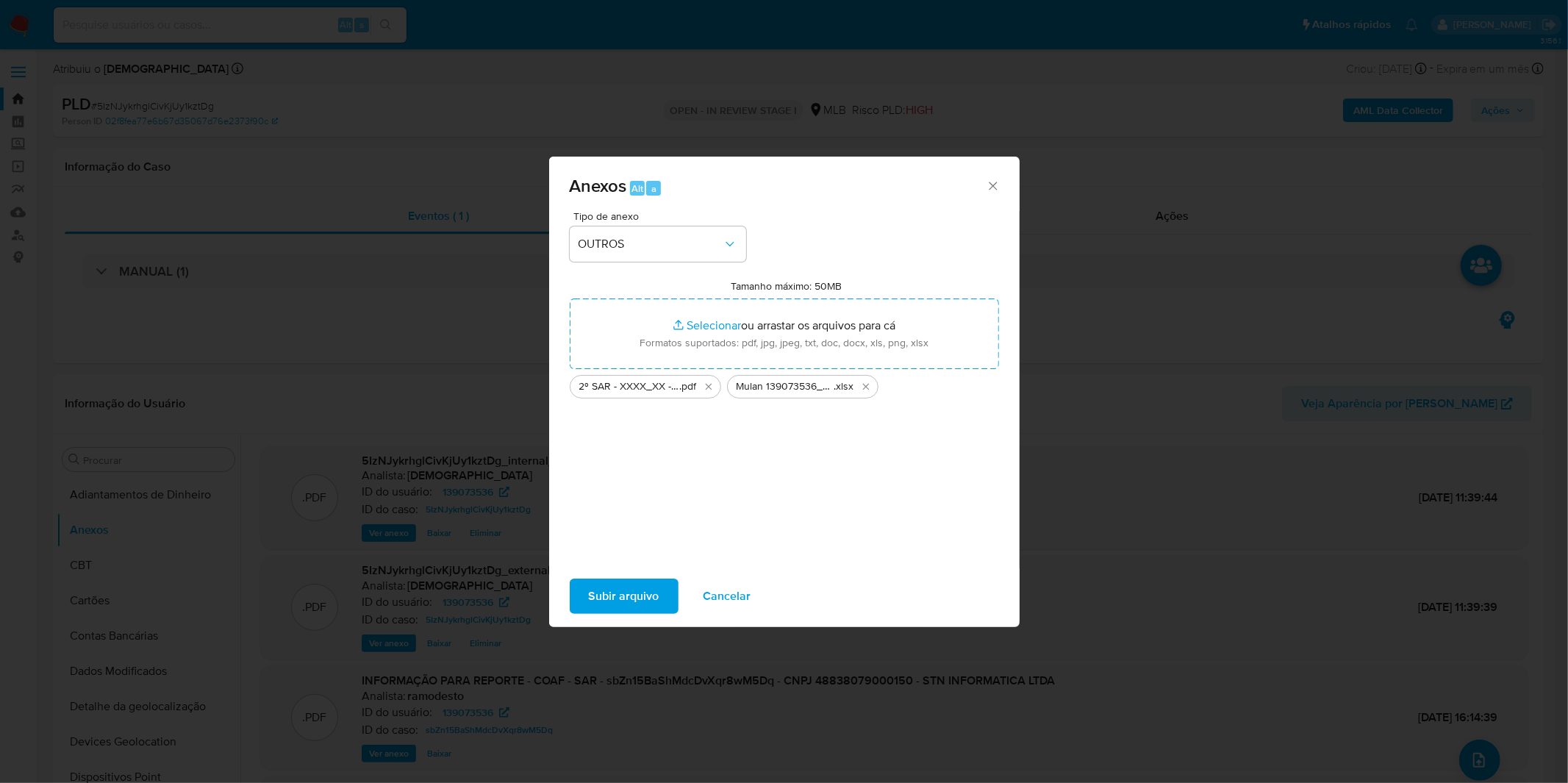
click at [647, 603] on span "Subir arquivo" at bounding box center [624, 595] width 71 height 33
